Goal: Task Accomplishment & Management: Manage account settings

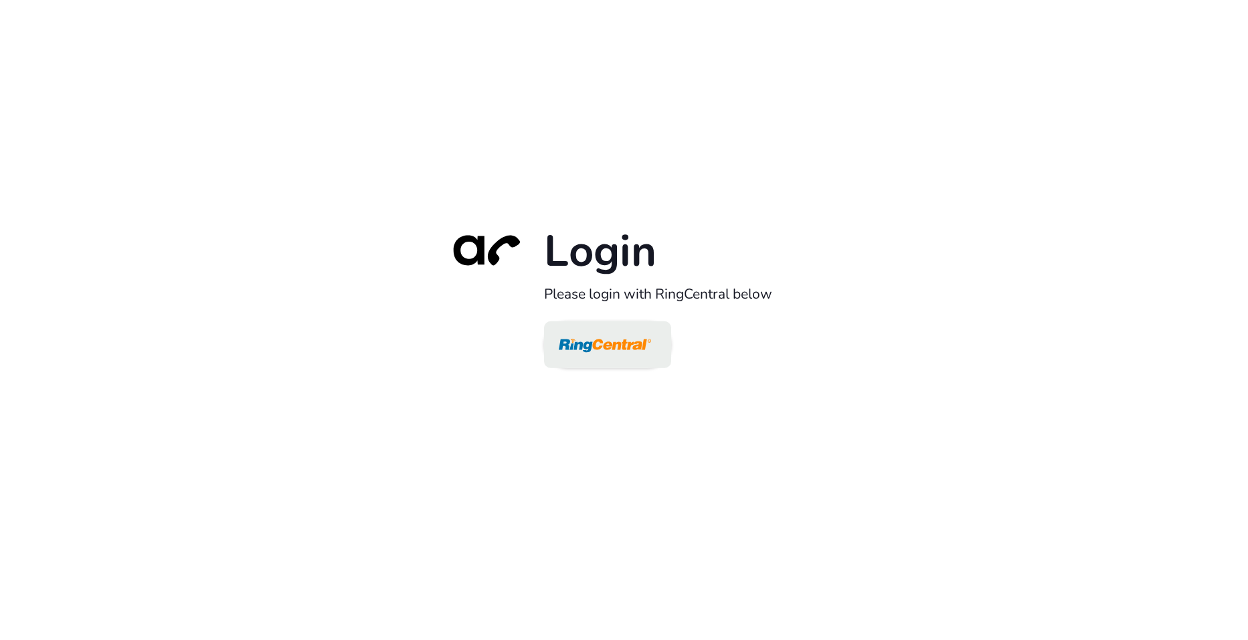
click at [595, 353] on img at bounding box center [605, 345] width 92 height 43
